Goal: Task Accomplishment & Management: Manage account settings

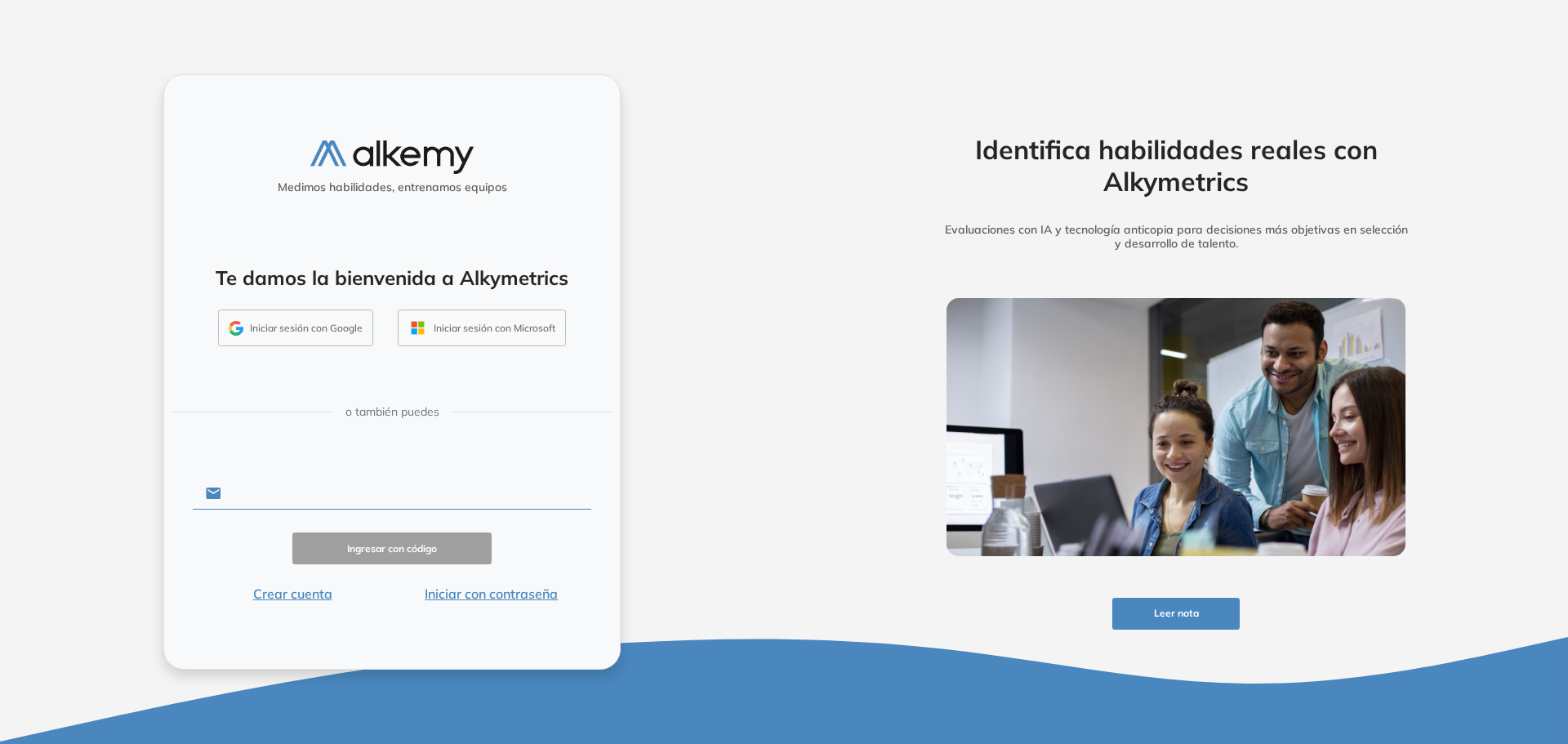
click at [306, 499] on input "text" at bounding box center [406, 493] width 370 height 31
type input "**********"
click at [390, 558] on button "Ingresar con código" at bounding box center [392, 548] width 199 height 32
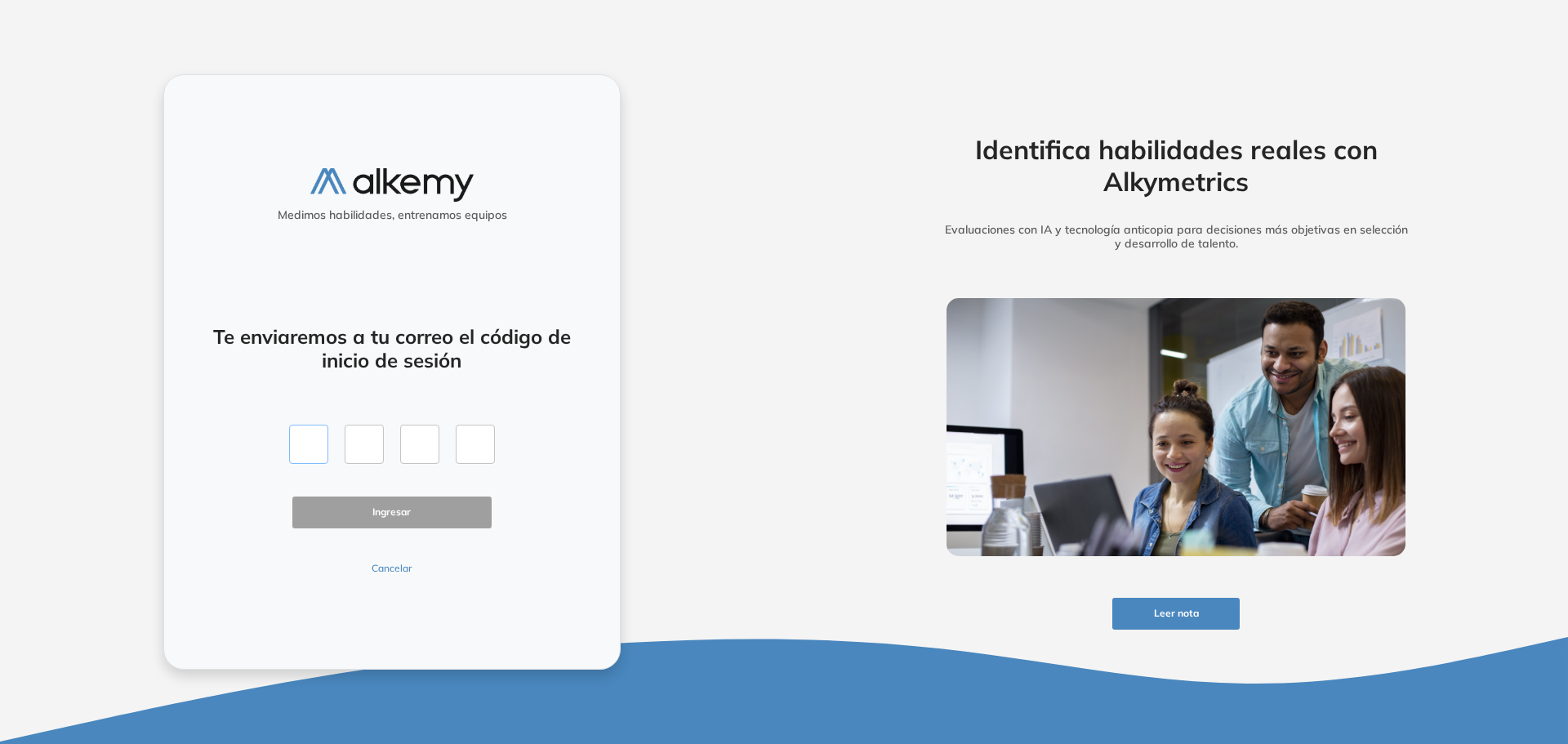
click at [314, 450] on input "text" at bounding box center [309, 444] width 39 height 39
type input "*"
click at [386, 504] on button "Ingresar" at bounding box center [392, 512] width 199 height 32
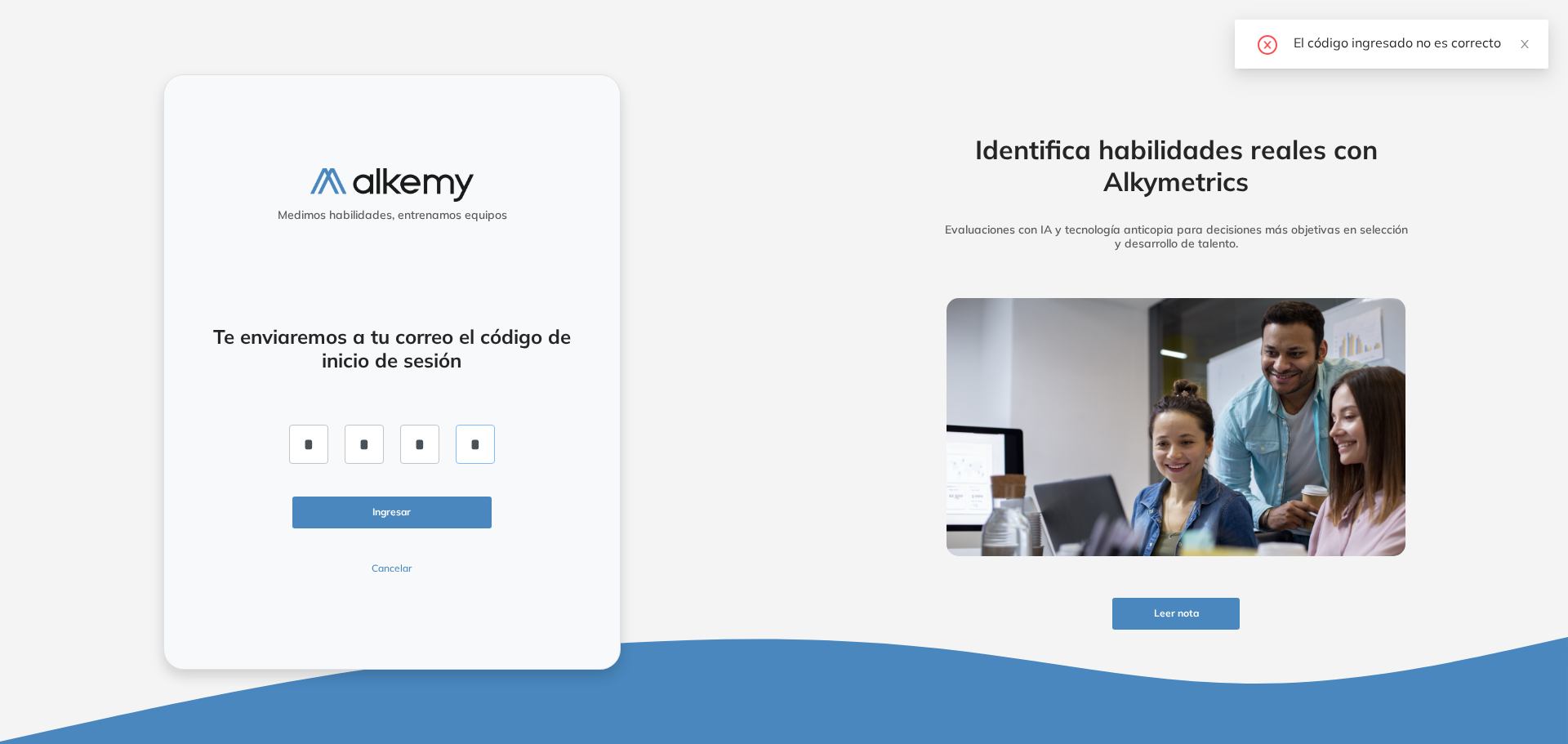
click at [489, 446] on input "*" at bounding box center [475, 444] width 39 height 39
drag, startPoint x: 471, startPoint y: 446, endPoint x: 499, endPoint y: 441, distance: 28.4
click at [499, 441] on div "Te enviaremos a tu correo el código de inicio de sesión * * * * Ingresar Cancel…" at bounding box center [392, 441] width 399 height 270
type input "*"
click at [433, 520] on button "Ingresar" at bounding box center [392, 512] width 199 height 32
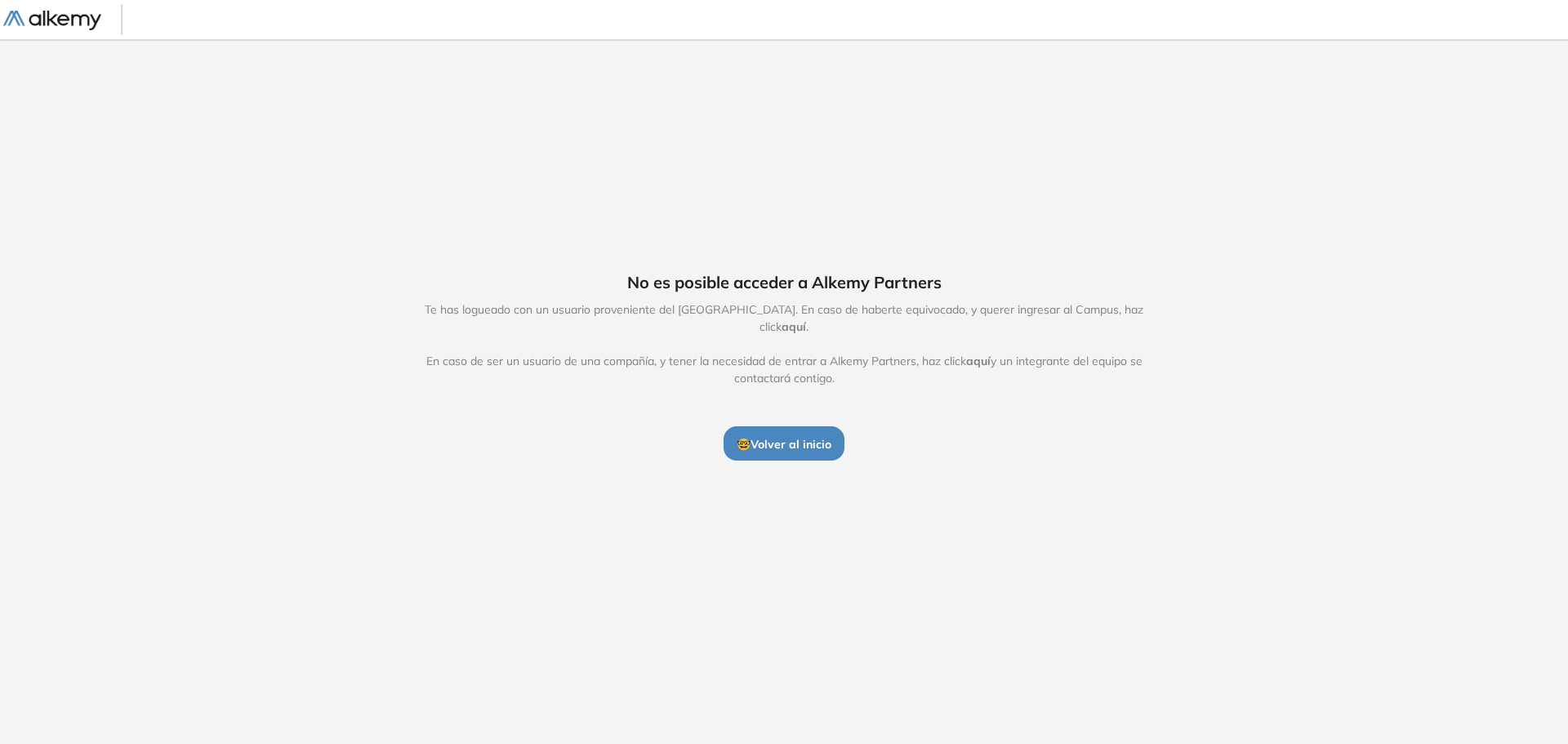
click at [778, 438] on span "🤓 Volver al inicio" at bounding box center [784, 444] width 95 height 14
